Goal: Information Seeking & Learning: Learn about a topic

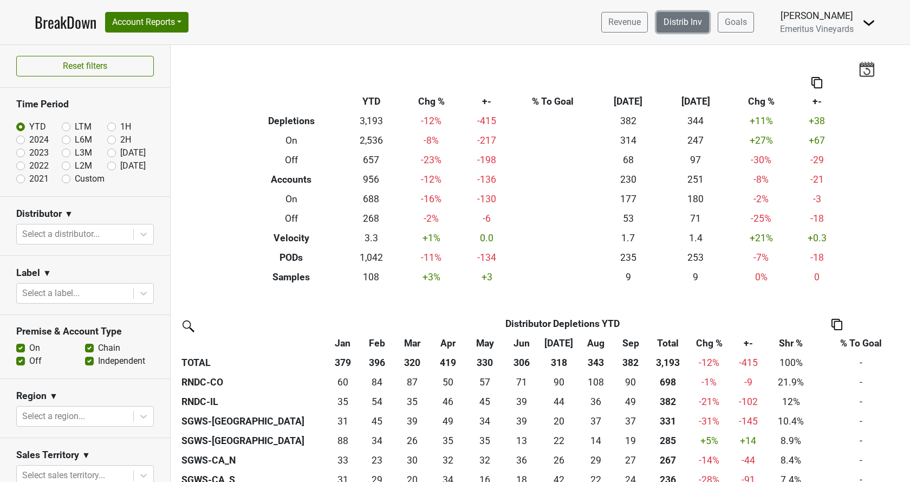
click at [704, 25] on link "Distrib Inv" at bounding box center [682, 22] width 53 height 21
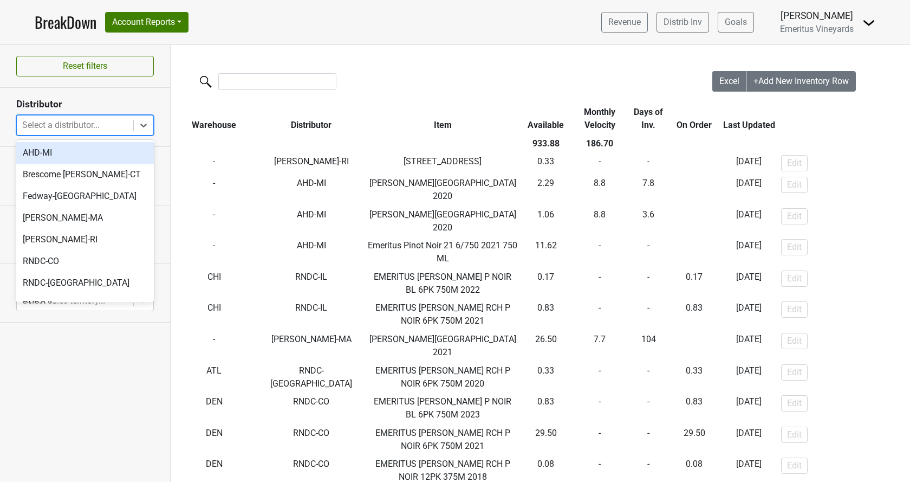
click at [67, 129] on div at bounding box center [75, 125] width 106 height 15
type input "fl"
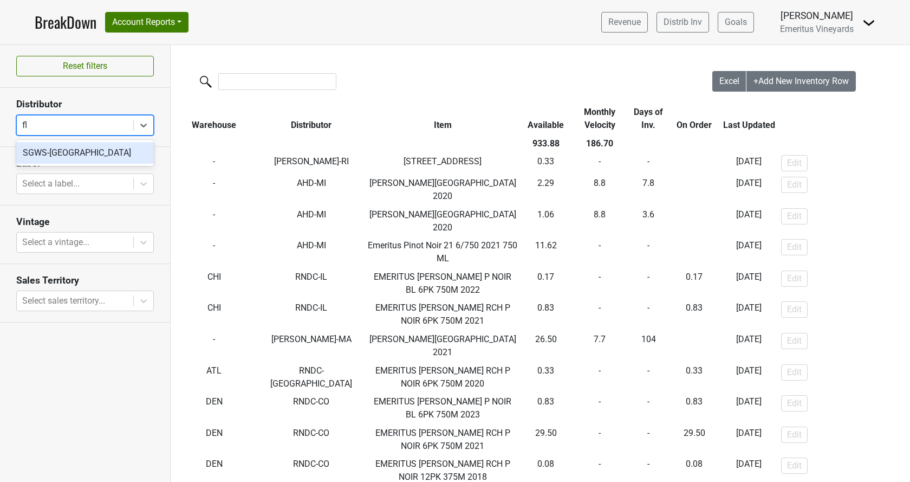
click at [55, 162] on div "SGWS-[GEOGRAPHIC_DATA]" at bounding box center [85, 153] width 138 height 22
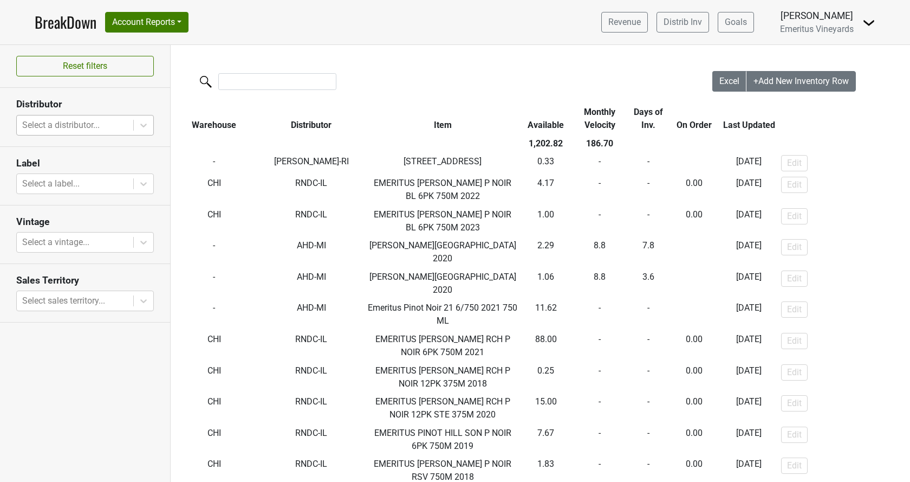
click at [102, 122] on div at bounding box center [75, 125] width 106 height 15
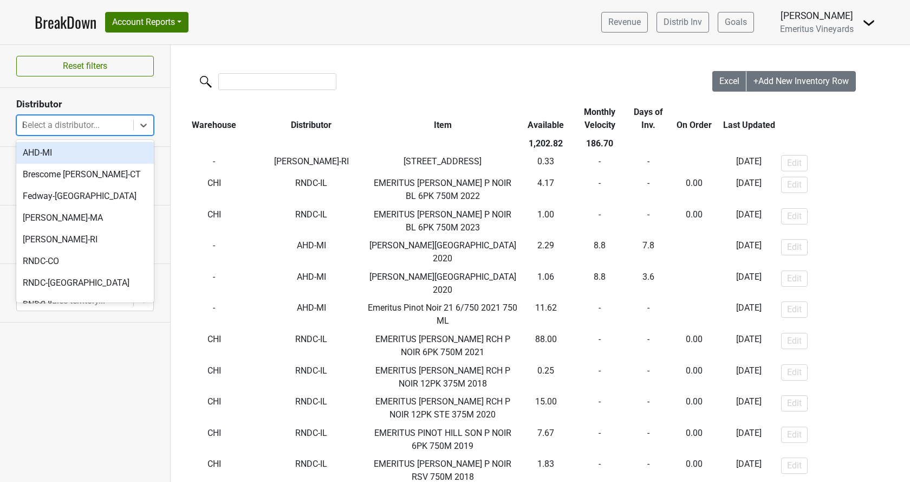
type input "il"
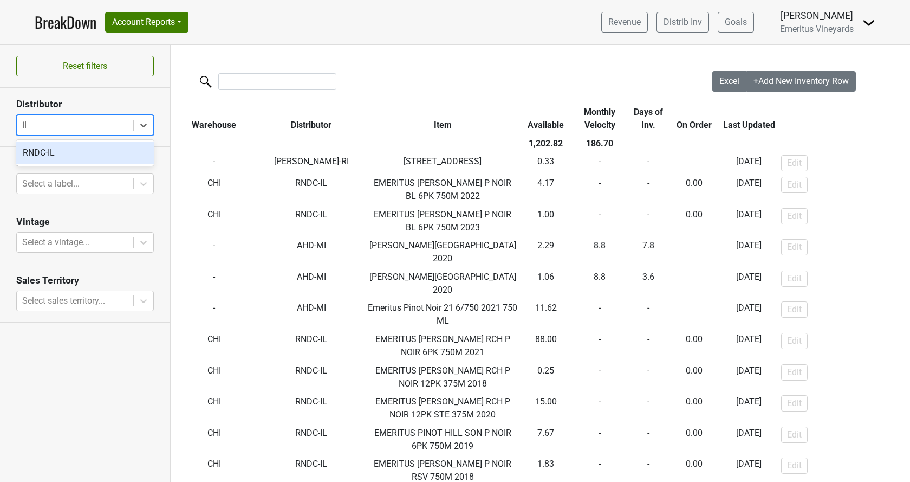
click at [96, 155] on div "RNDC-IL" at bounding box center [85, 153] width 138 height 22
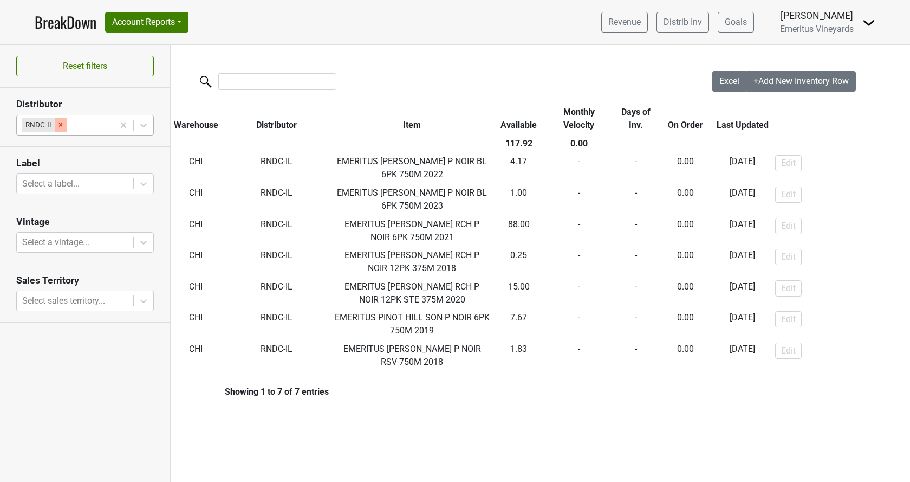
click at [66, 123] on div "Remove RNDC-IL" at bounding box center [61, 125] width 12 height 14
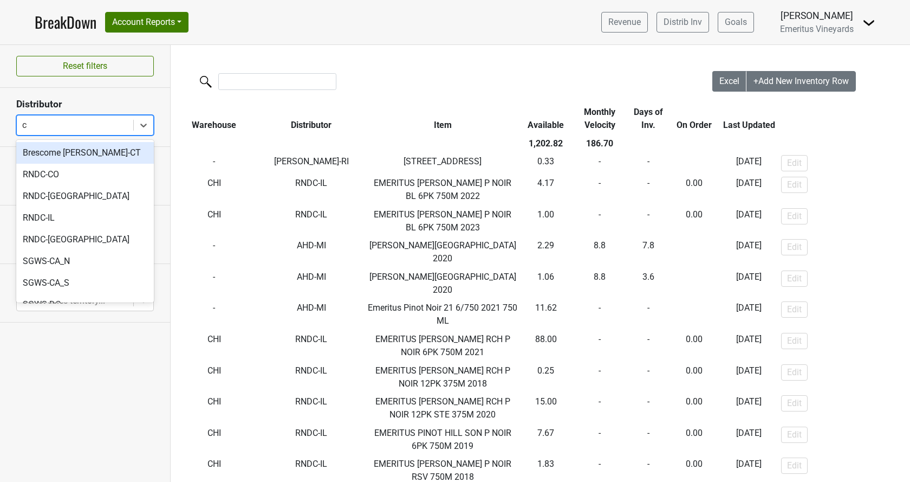
type input "co"
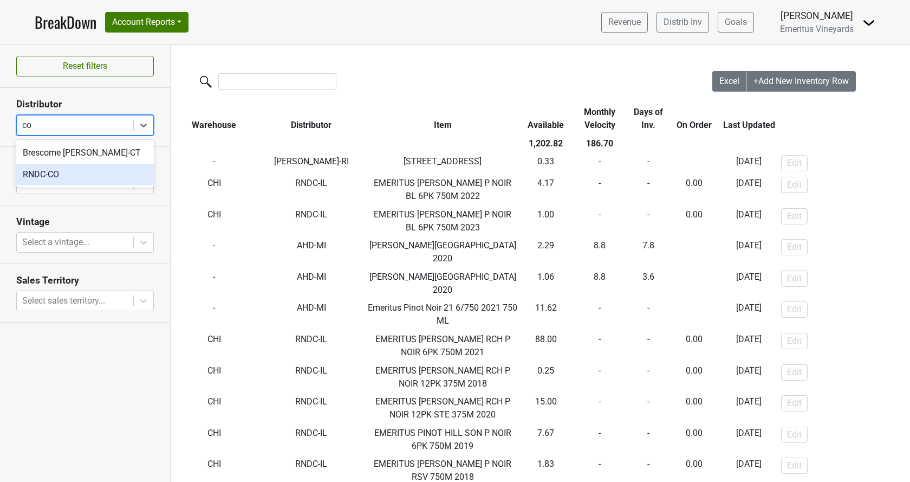
click at [63, 178] on div "RNDC-CO" at bounding box center [85, 175] width 138 height 22
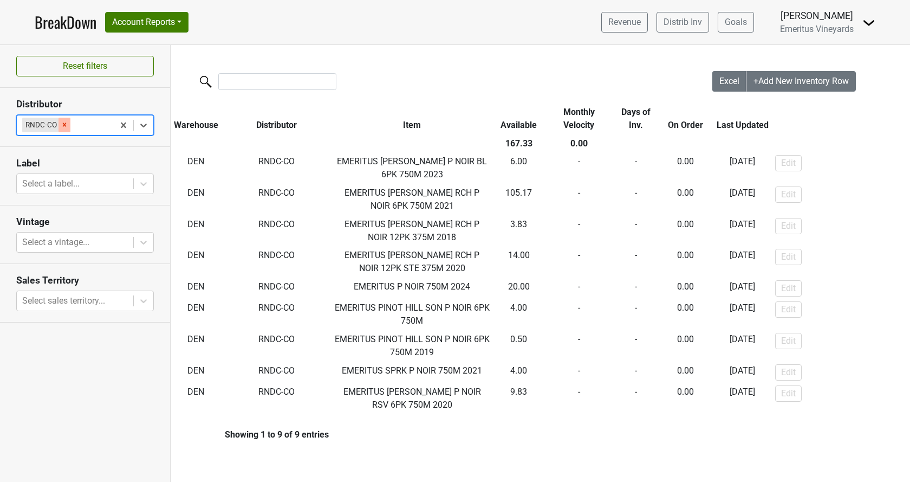
click at [65, 126] on icon "Remove RNDC-CO" at bounding box center [65, 125] width 4 height 4
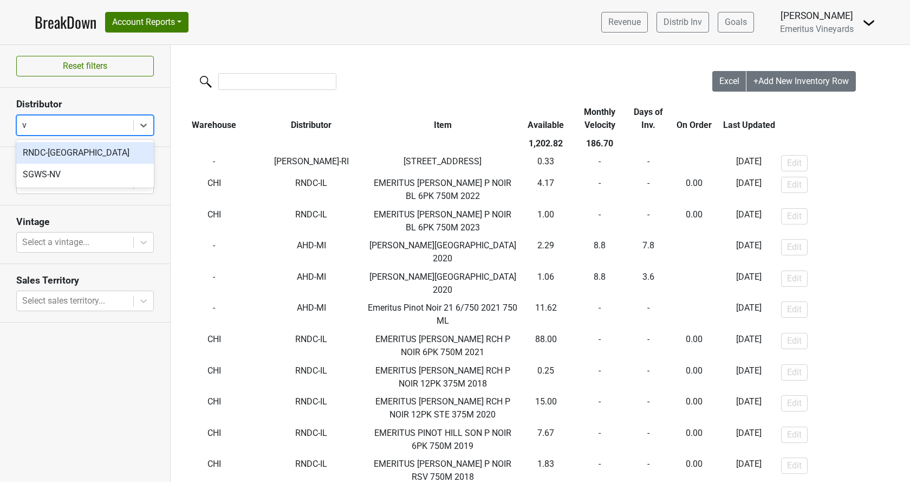
type input "va"
click at [78, 144] on div "RNDC-[GEOGRAPHIC_DATA]" at bounding box center [85, 153] width 138 height 22
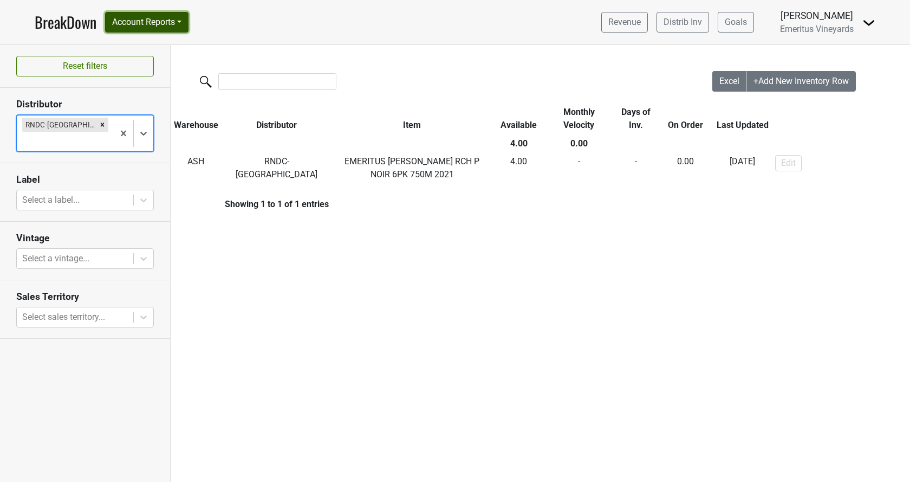
click at [158, 16] on button "Account Reports" at bounding box center [146, 22] width 83 height 21
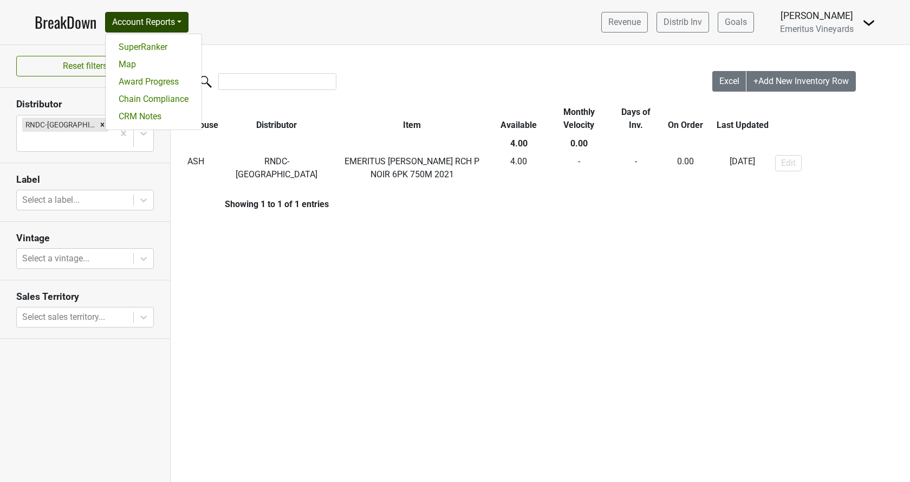
click at [77, 28] on link "BreakDown" at bounding box center [66, 22] width 62 height 23
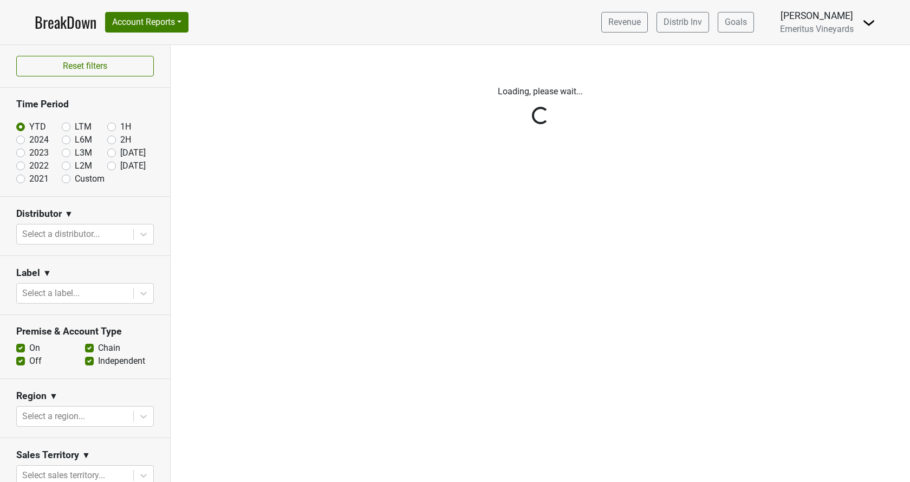
click at [70, 235] on div "Reset filters Time Period YTD LTM 1H 2024 L6M 2H 2023 L3M Sep '25 2022 L2M Oct …" at bounding box center [85, 263] width 171 height 437
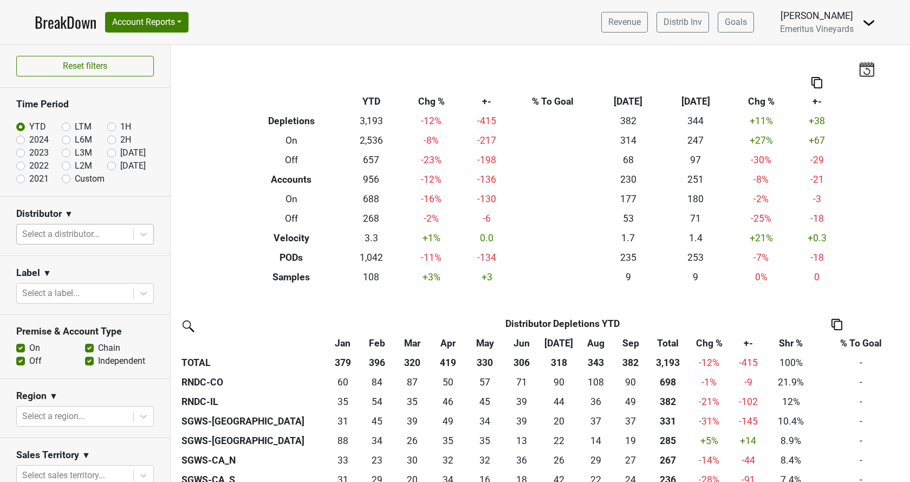
click at [74, 231] on div at bounding box center [75, 233] width 106 height 15
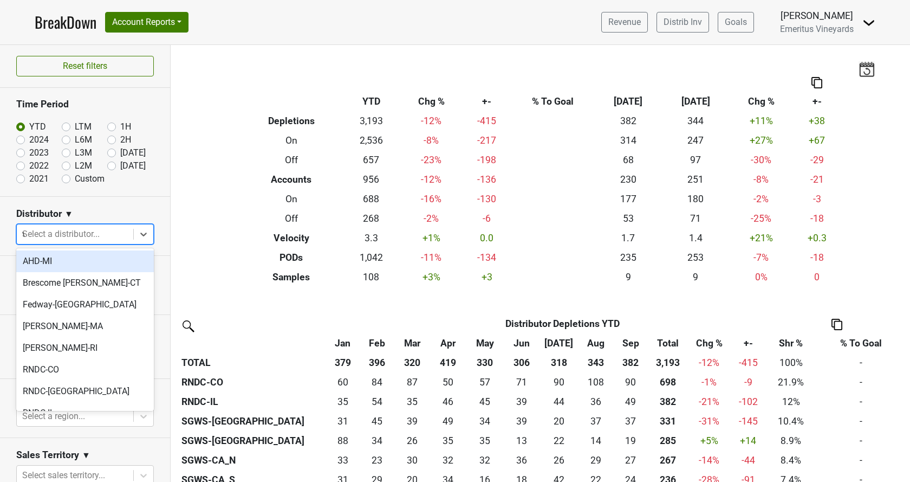
type input "va"
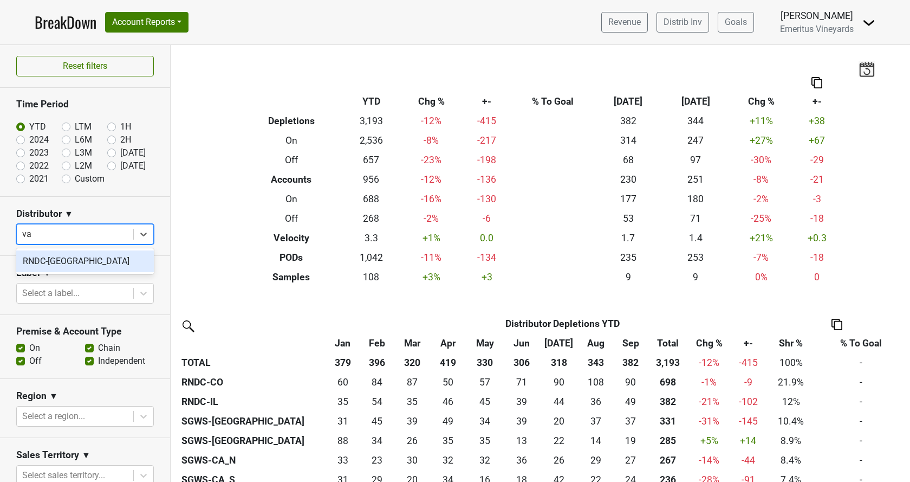
click at [74, 255] on div "RNDC-[GEOGRAPHIC_DATA]" at bounding box center [85, 261] width 138 height 22
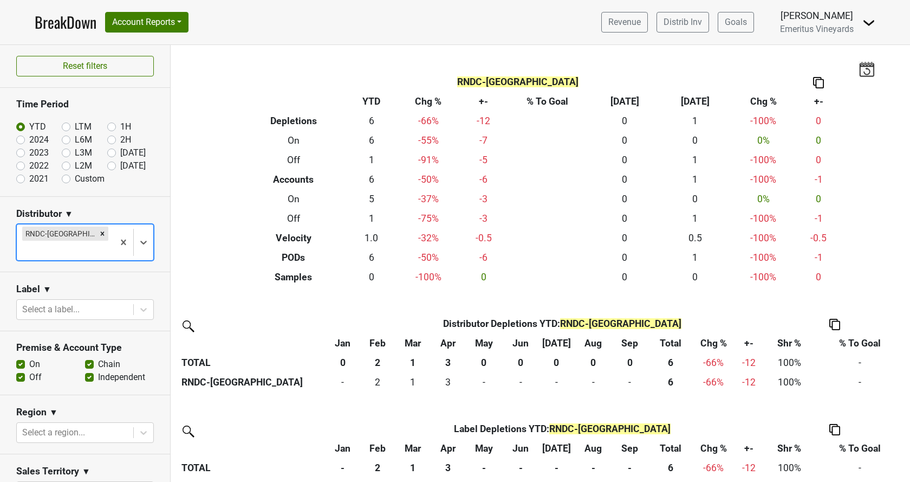
click at [120, 152] on label "[DATE]" at bounding box center [132, 152] width 25 height 13
click at [113, 152] on input "[DATE]" at bounding box center [128, 151] width 43 height 11
radio input "true"
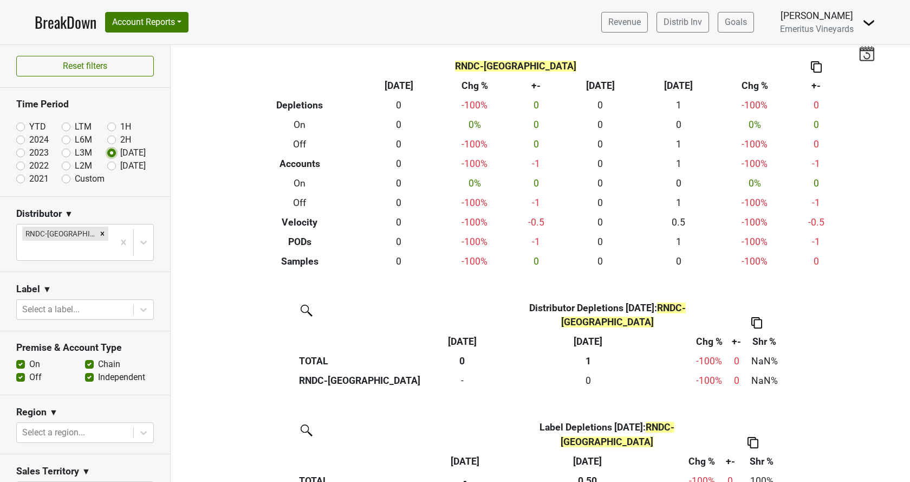
scroll to position [24, 0]
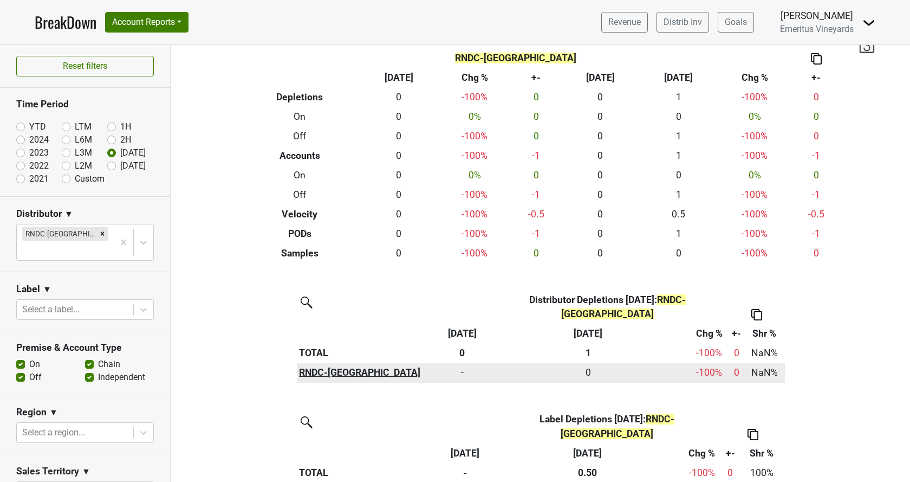
click at [322, 363] on th "RNDC-[GEOGRAPHIC_DATA]" at bounding box center [367, 372] width 141 height 19
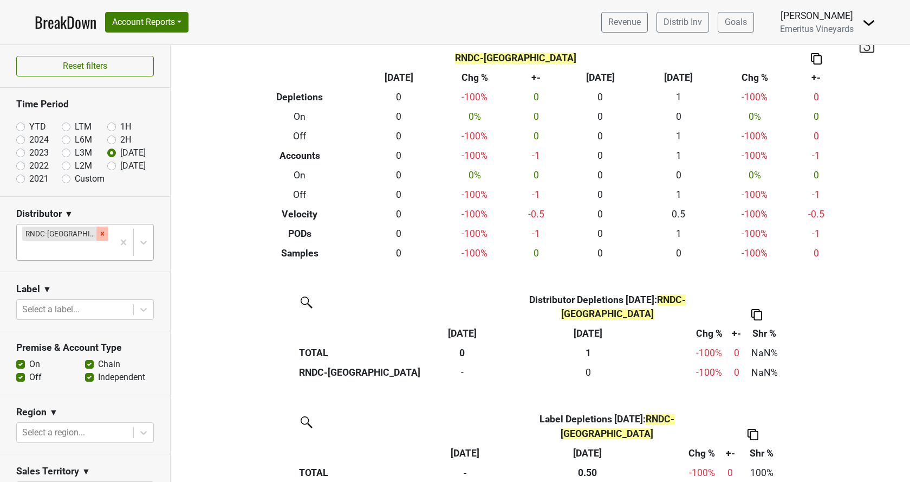
click at [99, 236] on icon "Remove RNDC-VA" at bounding box center [103, 234] width 8 height 8
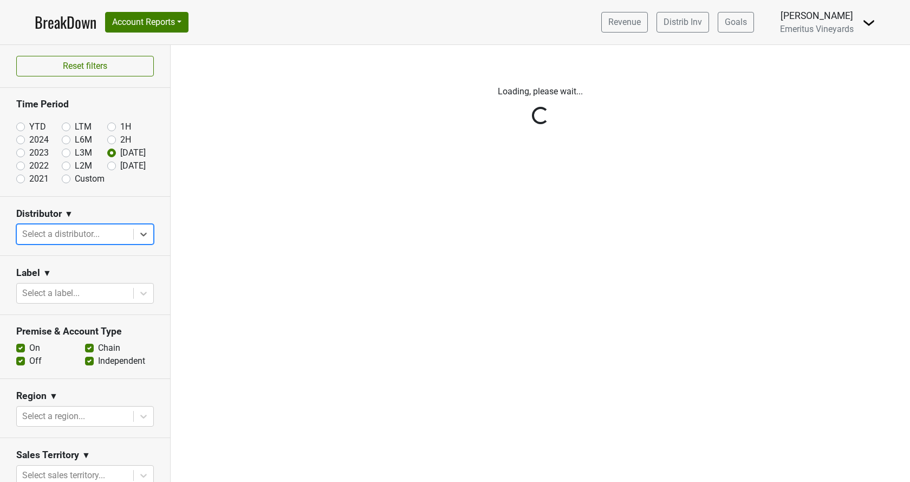
scroll to position [0, 0]
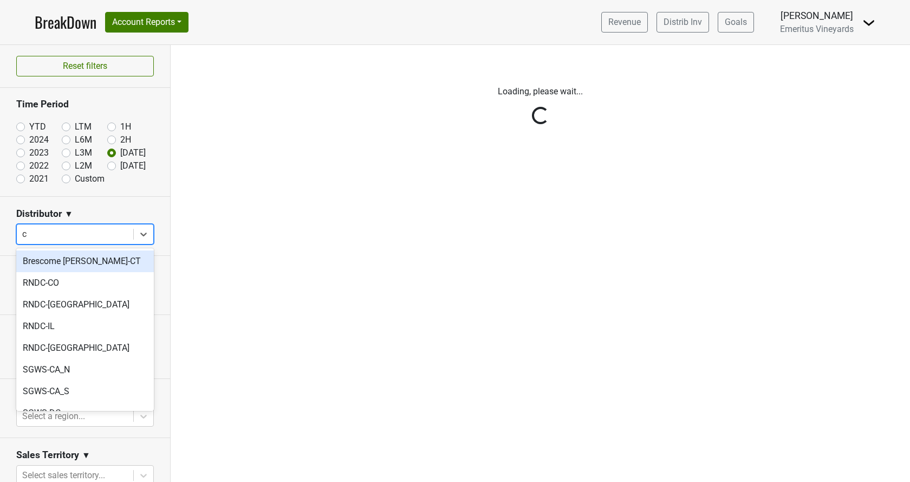
type input "co"
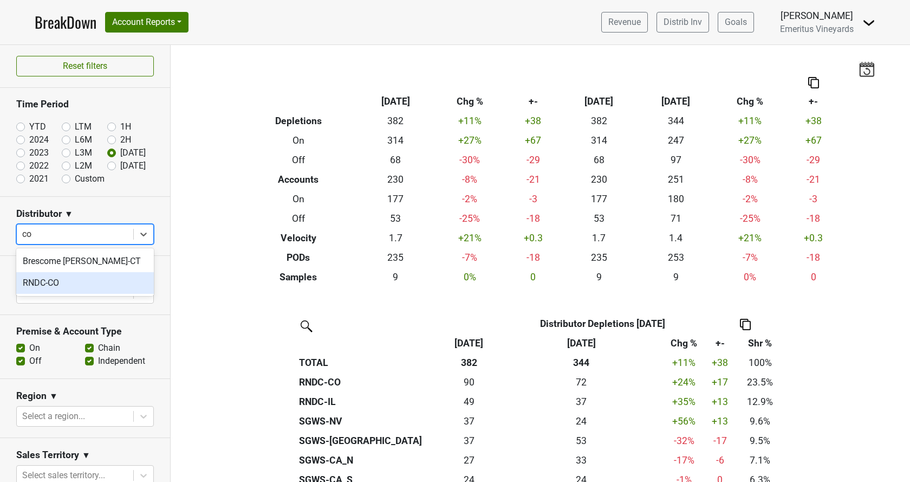
click at [79, 284] on div "RNDC-CO" at bounding box center [85, 283] width 138 height 22
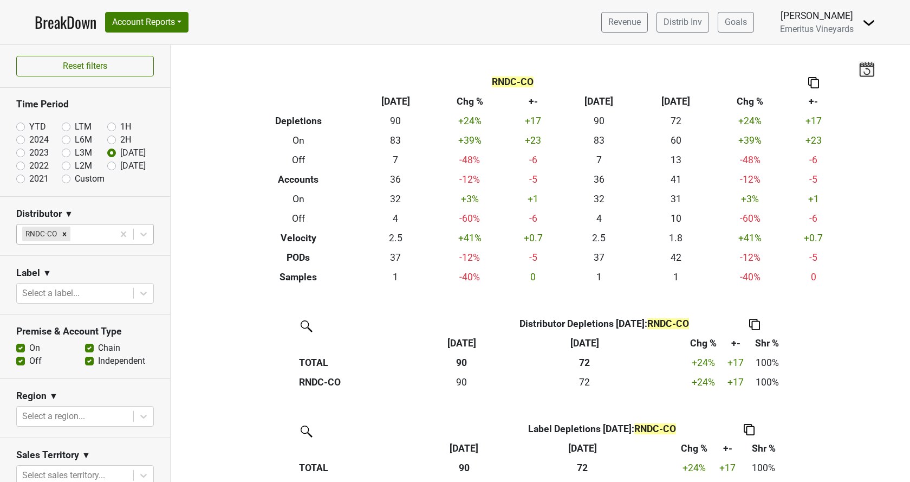
click at [99, 18] on div "BreakDown Account Reports SuperRanker Map Award Progress Chain Compliance CRM N…" at bounding box center [112, 22] width 154 height 23
click at [86, 21] on link "BreakDown" at bounding box center [66, 22] width 62 height 23
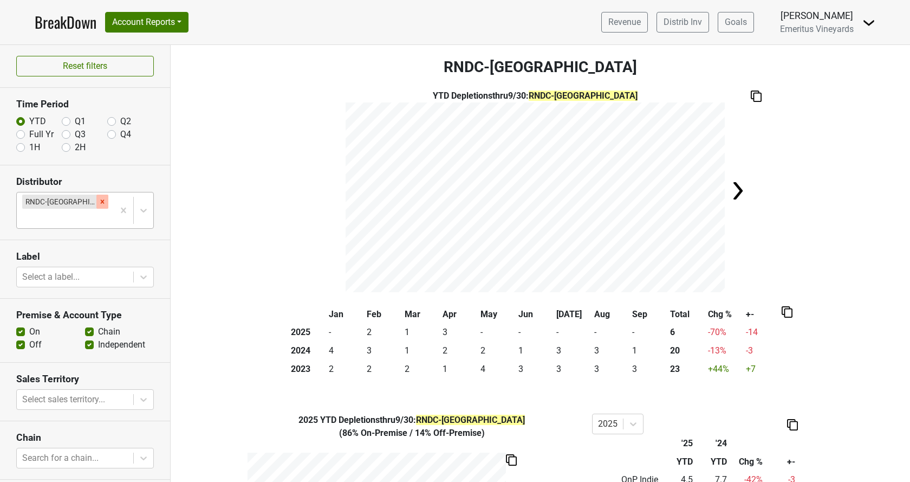
click at [99, 202] on icon "Remove RNDC-VA" at bounding box center [103, 202] width 8 height 8
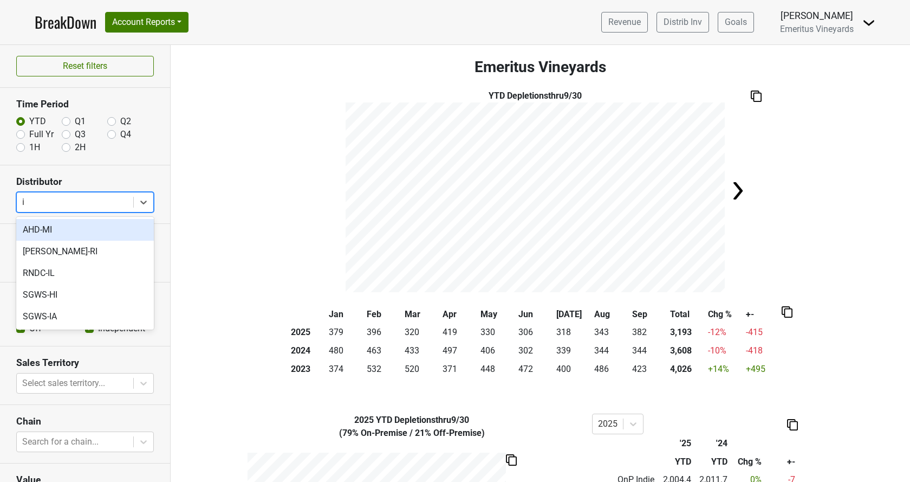
type input "il"
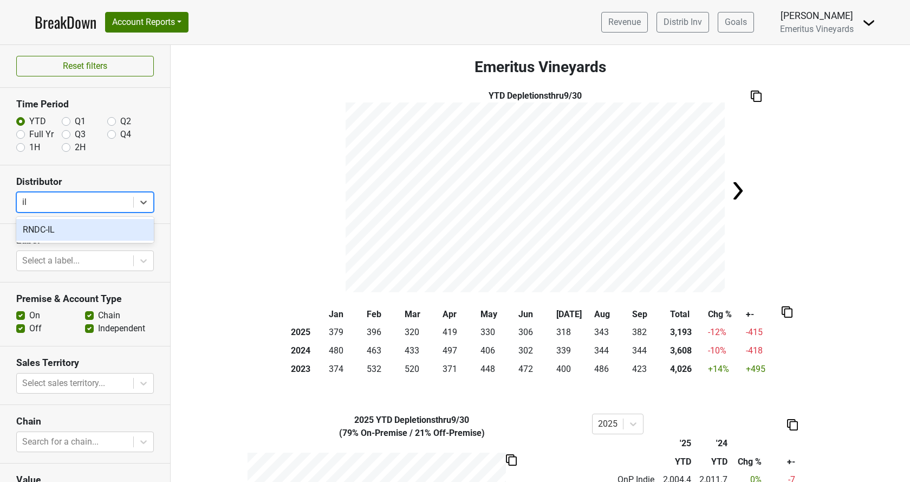
click at [67, 233] on div "RNDC-IL" at bounding box center [85, 230] width 138 height 22
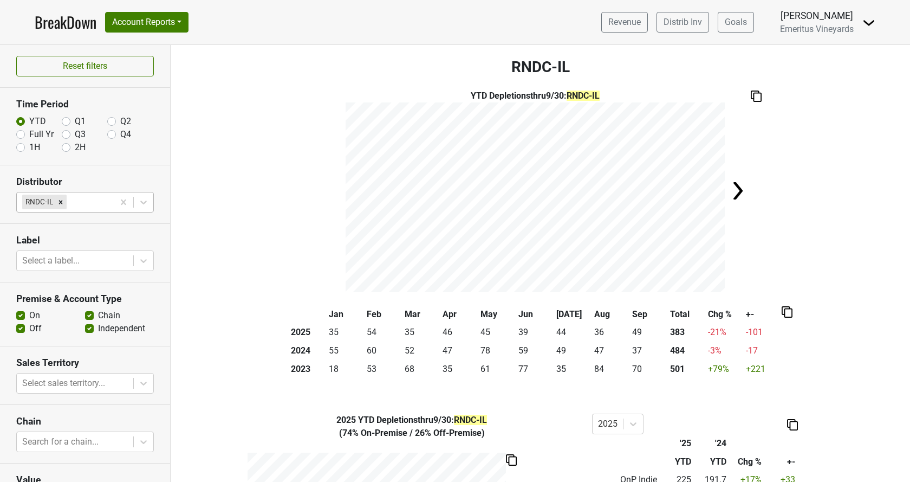
click at [27, 134] on div "Full Yr" at bounding box center [38, 134] width 45 height 13
click at [25, 136] on div "Full Yr" at bounding box center [38, 134] width 45 height 13
click at [29, 134] on label "Full Yr" at bounding box center [41, 134] width 24 height 13
click at [22, 134] on input "Full Yr" at bounding box center [20, 133] width 9 height 11
radio input "true"
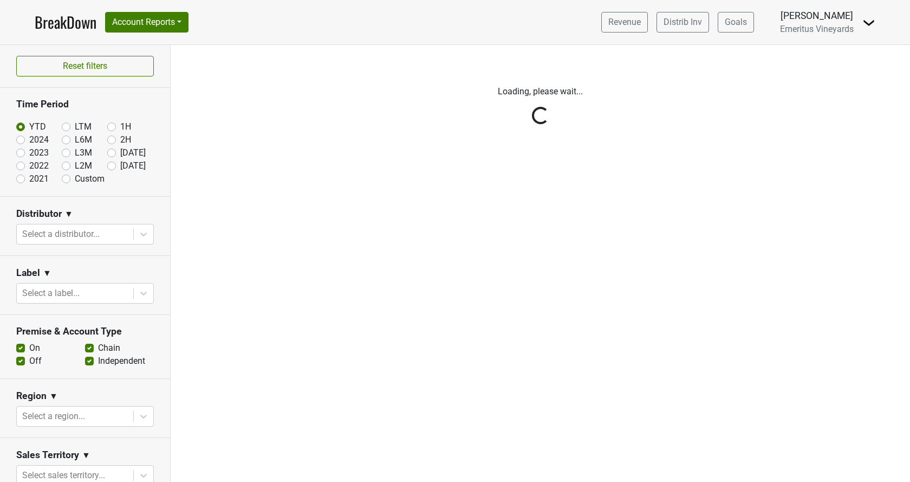
click at [113, 155] on div "Reset filters Time Period YTD LTM 1H 2024 L6M 2H 2023 L3M Sep '25 2022 L2M Oct …" at bounding box center [85, 263] width 171 height 437
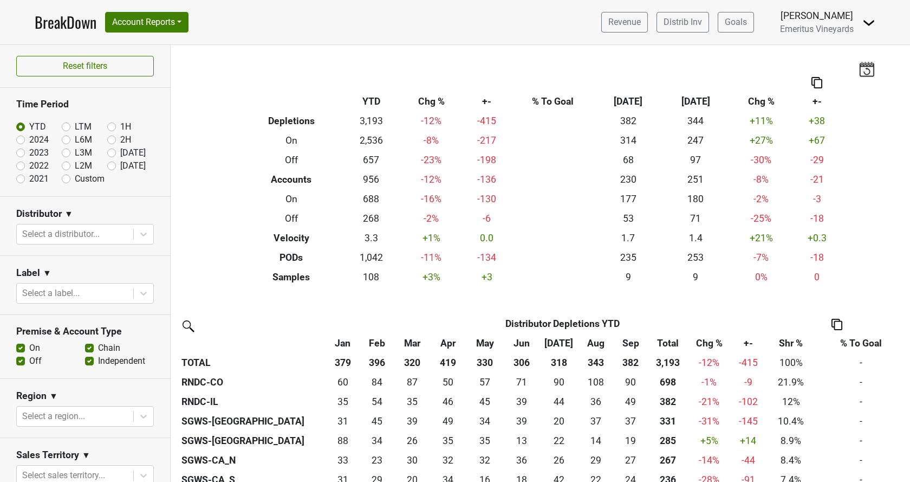
click at [120, 154] on label "[DATE]" at bounding box center [132, 152] width 25 height 13
click at [113, 154] on input "[DATE]" at bounding box center [128, 151] width 43 height 11
radio input "true"
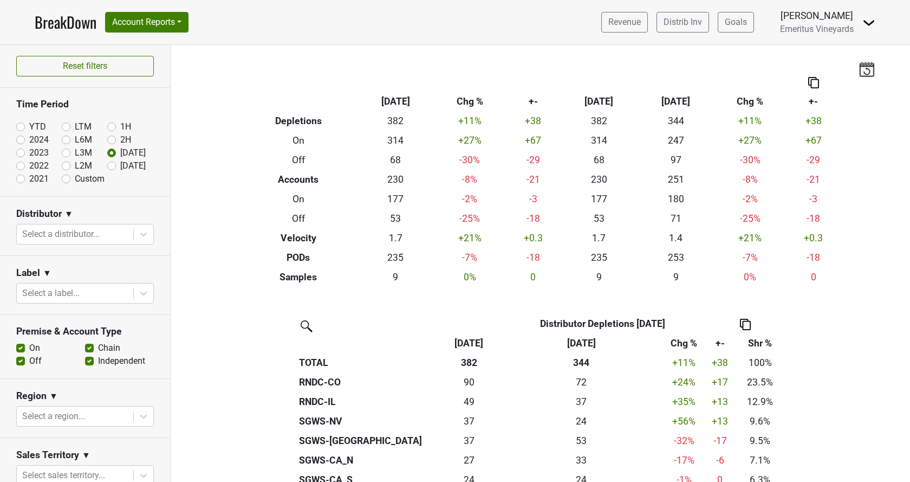
click at [686, 345] on th "Chg %" at bounding box center [683, 342] width 43 height 19
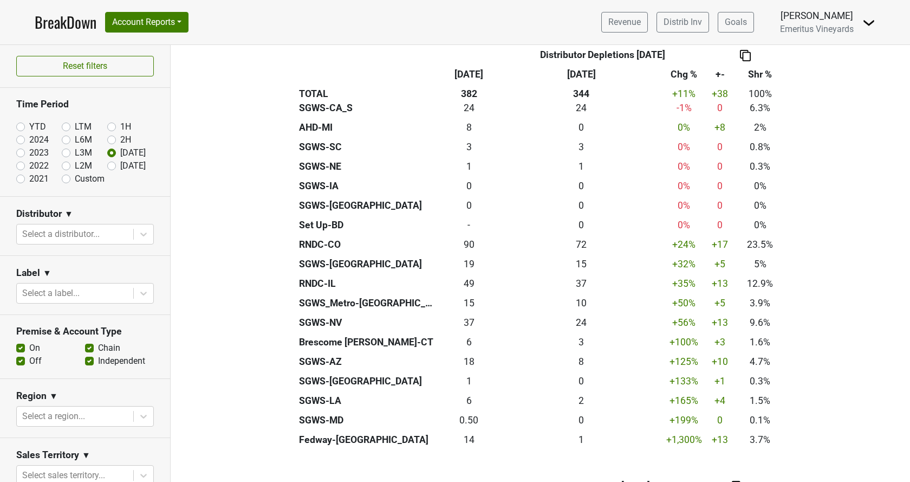
scroll to position [556, 0]
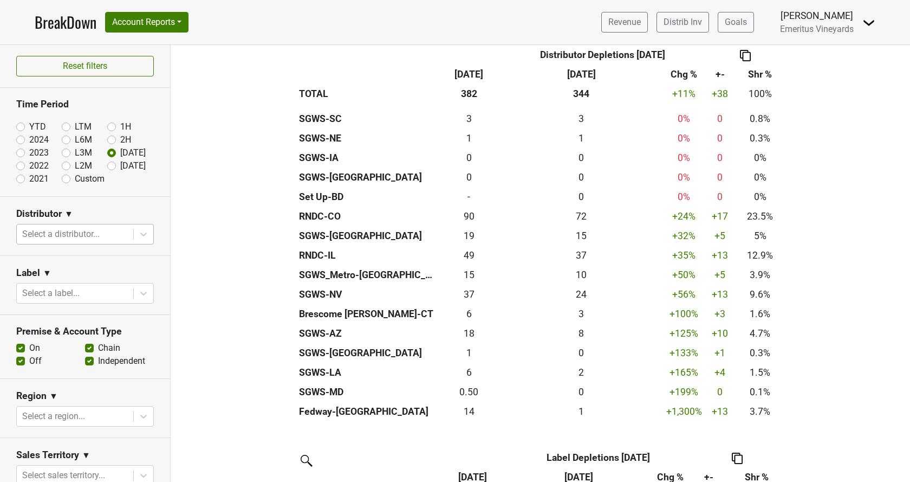
click at [87, 225] on div "Select a distributor..." at bounding box center [75, 233] width 116 height 19
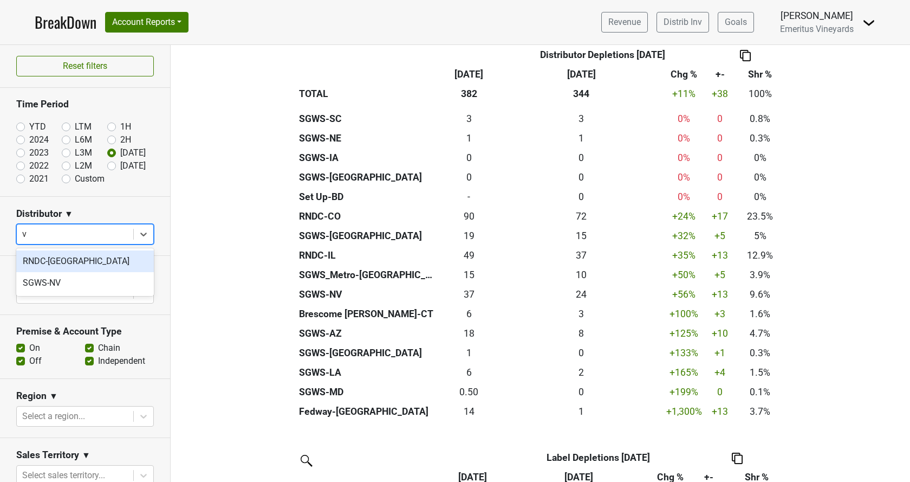
type input "va"
click at [87, 257] on div "RNDC-[GEOGRAPHIC_DATA]" at bounding box center [85, 261] width 138 height 22
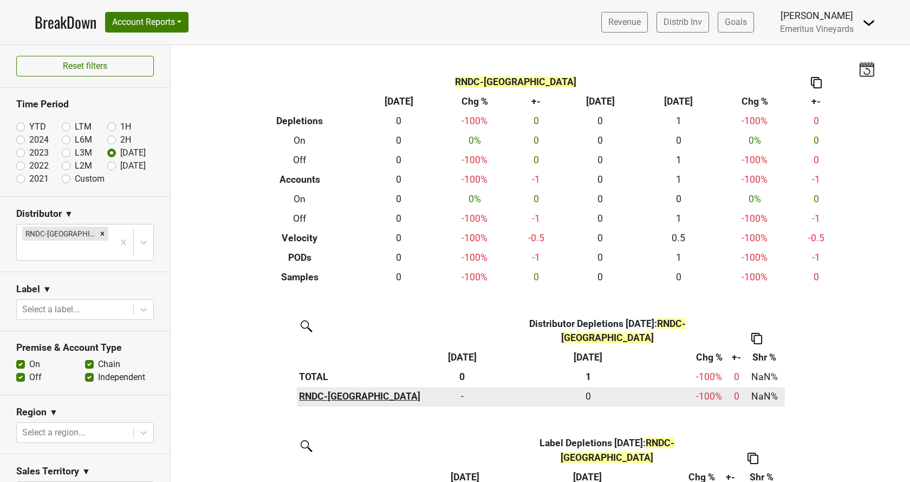
click at [334, 387] on th "RNDC-[GEOGRAPHIC_DATA]" at bounding box center [367, 396] width 141 height 19
